Goal: Task Accomplishment & Management: Use online tool/utility

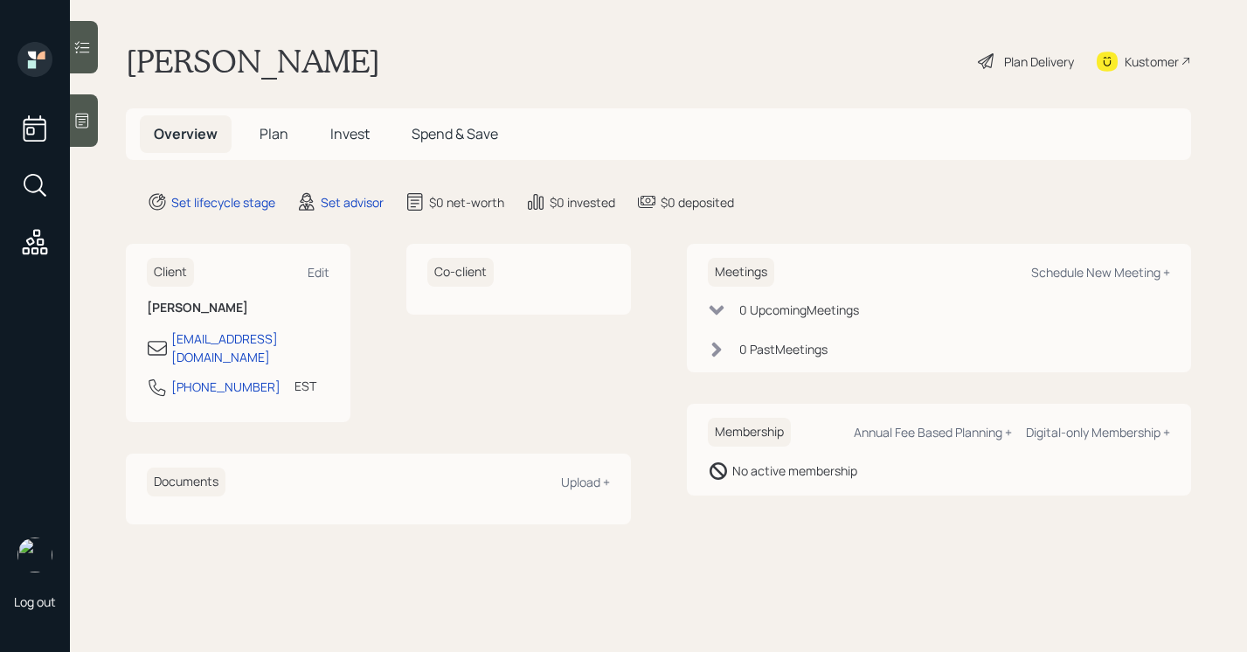
click at [1063, 285] on div "Meetings Schedule New Meeting +" at bounding box center [939, 272] width 463 height 29
click at [1063, 275] on div "Schedule New Meeting +" at bounding box center [1100, 272] width 139 height 17
select select "round-[PERSON_NAME]"
